Goal: Task Accomplishment & Management: Manage account settings

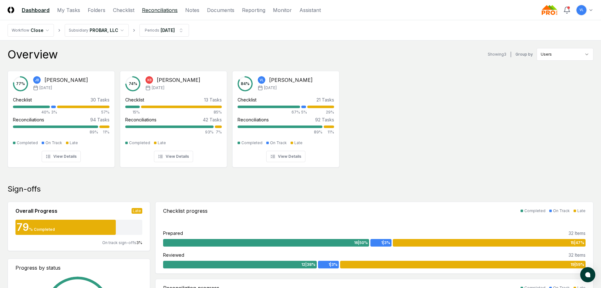
click at [155, 11] on link "Reconciliations" at bounding box center [160, 10] width 36 height 8
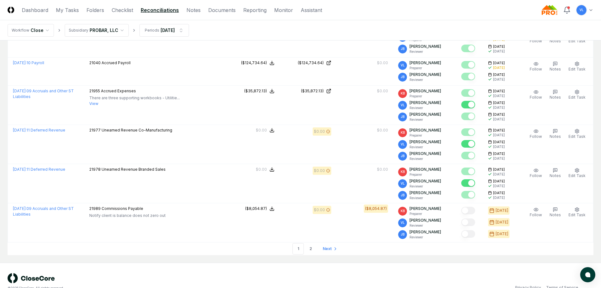
scroll to position [1672, 0]
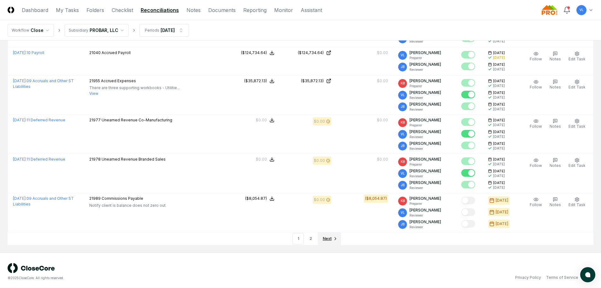
click at [326, 237] on span "Next" at bounding box center [327, 238] width 9 height 6
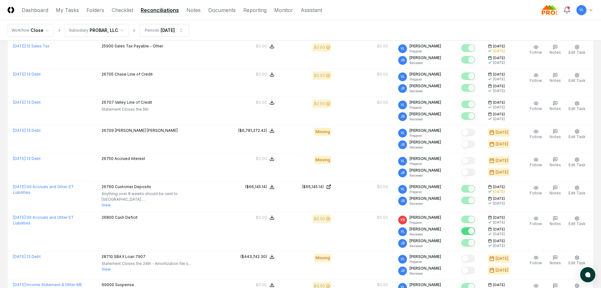
scroll to position [720, 0]
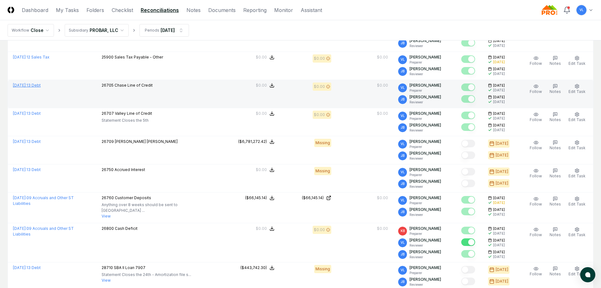
click at [41, 84] on link "[DATE] : 13 Debt" at bounding box center [27, 85] width 28 height 5
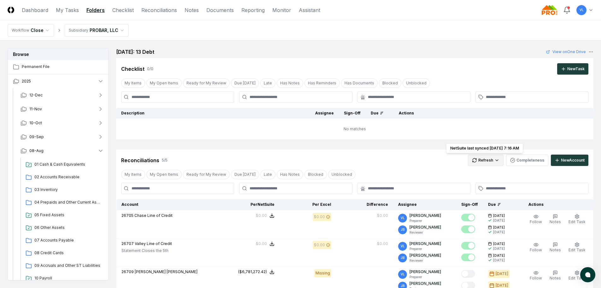
click at [489, 163] on html "CloseCore Dashboard My Tasks Folders Checklist Reconciliations Notes Documents …" at bounding box center [300, 229] width 601 height 459
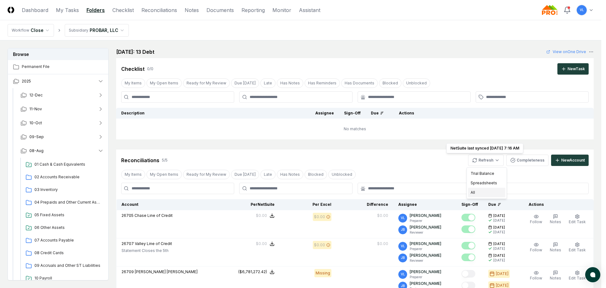
click at [479, 193] on div "All" at bounding box center [486, 192] width 37 height 9
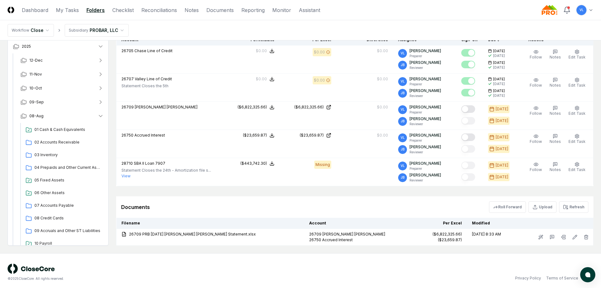
scroll to position [168, 0]
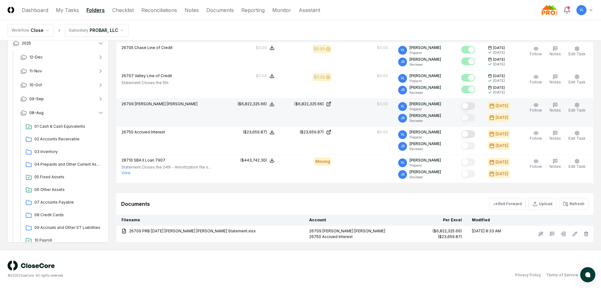
click at [474, 104] on button "Mark complete" at bounding box center [469, 106] width 14 height 8
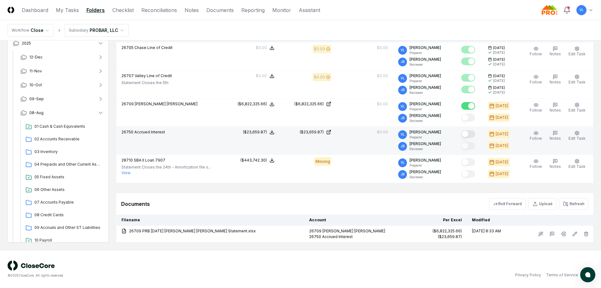
click at [471, 134] on button "Mark complete" at bounding box center [469, 134] width 14 height 8
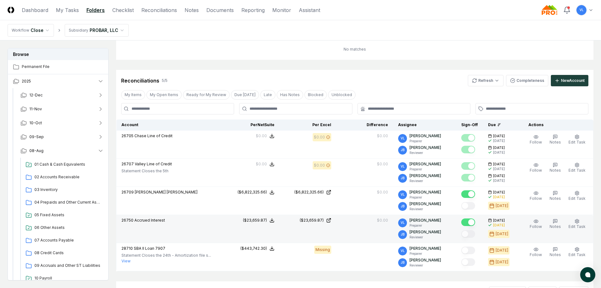
scroll to position [0, 0]
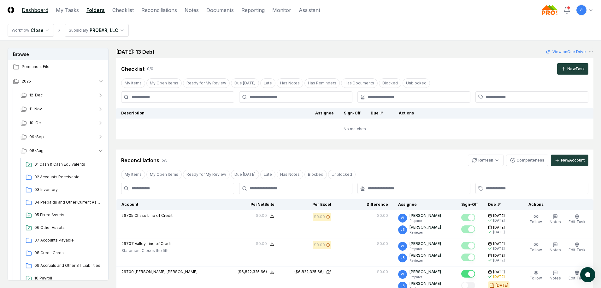
click at [40, 10] on link "Dashboard" at bounding box center [35, 10] width 27 height 8
